Goal: Answer question/provide support: Share knowledge or assist other users

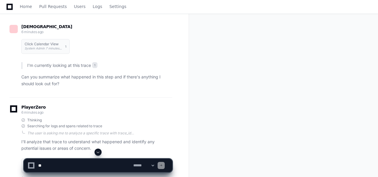
scroll to position [54, 0]
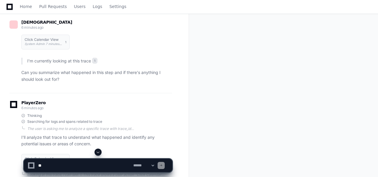
click at [56, 165] on textarea at bounding box center [84, 165] width 95 height 13
paste textarea "**********"
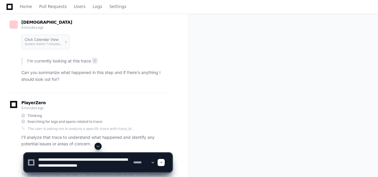
scroll to position [2, 0]
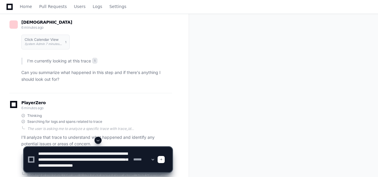
type textarea "**********"
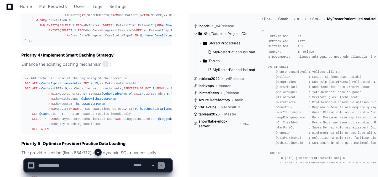
scroll to position [1420, 0]
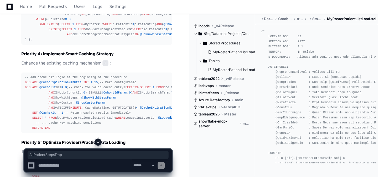
copy div "AllPatientStepsTmp"
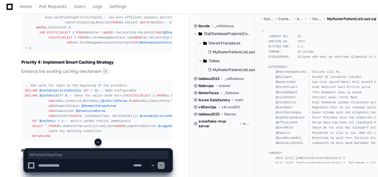
scroll to position [1413, 0]
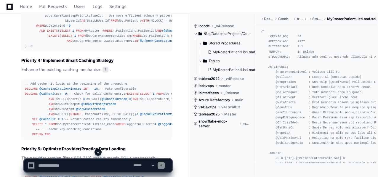
click at [57, 49] on div "-- Add covering indexes CREATE INDEX IX_PatientCarePlanStep_Covering ON dbo.Pat…" at bounding box center [97, 2] width 144 height 91
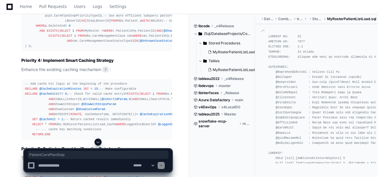
click at [57, 49] on div "-- Add covering indexes CREATE INDEX IX_PatientCarePlanStep_Covering ON dbo.Pat…" at bounding box center [97, 2] width 144 height 91
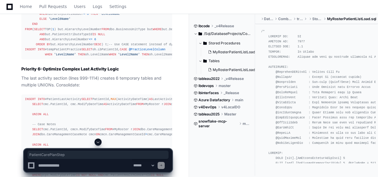
scroll to position [1612, 0]
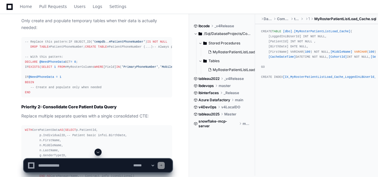
scroll to position [1091, 0]
click at [92, 44] on span "'tempdb..#PatientPhoneNumber'" at bounding box center [118, 42] width 53 height 4
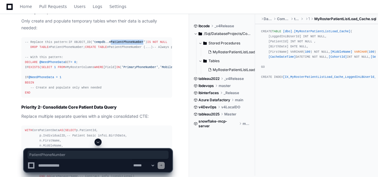
click at [92, 44] on span "'tempdb..#PatientPhoneNumber'" at bounding box center [118, 42] width 53 height 4
copy span "PatientPhoneNumber"
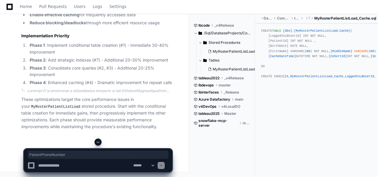
scroll to position [2384, 0]
